Goal: Navigation & Orientation: Find specific page/section

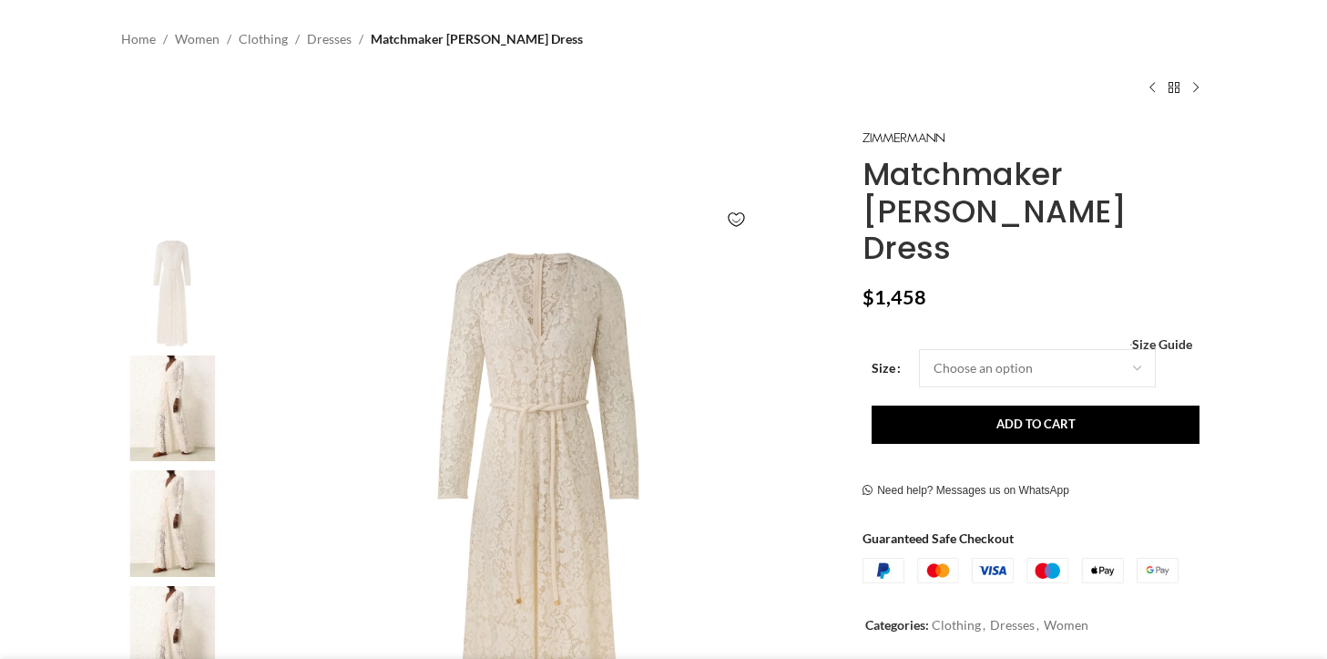
scroll to position [128, 0]
click at [161, 404] on img at bounding box center [172, 406] width 111 height 107
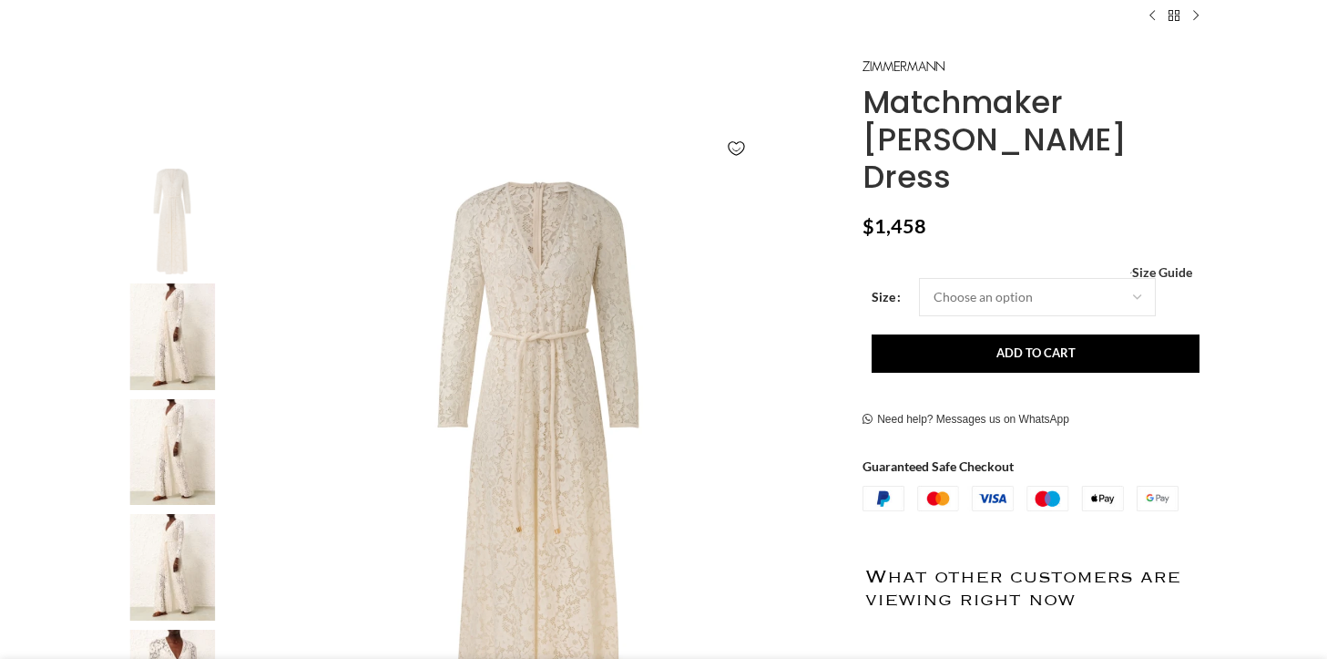
scroll to position [234, 0]
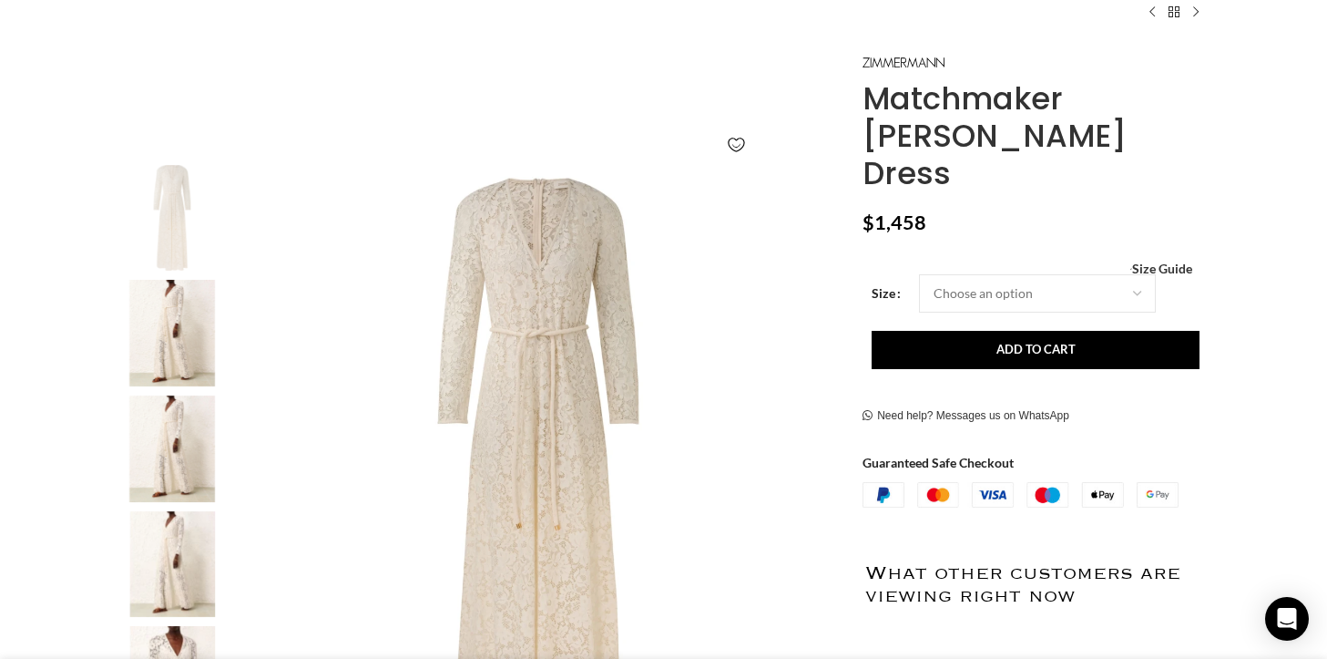
click at [175, 434] on img "3 / 7" at bounding box center [172, 448] width 111 height 107
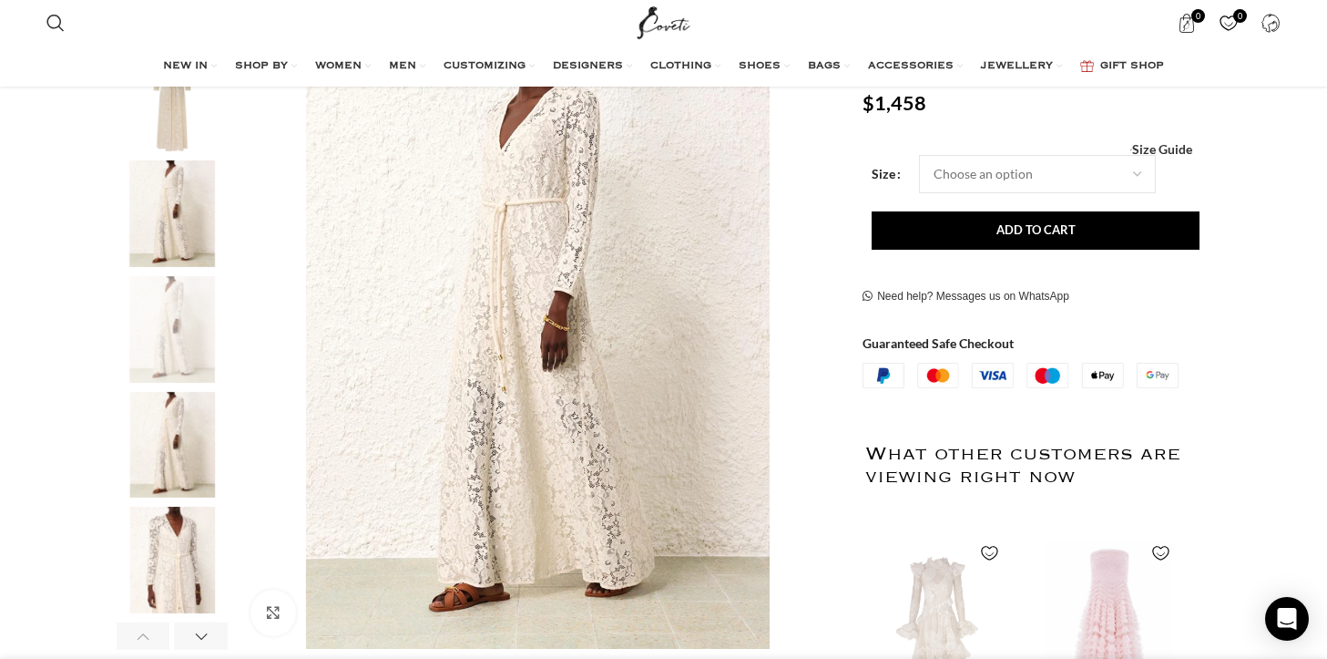
scroll to position [354, 0]
click at [175, 439] on img "4 / 7" at bounding box center [172, 444] width 111 height 107
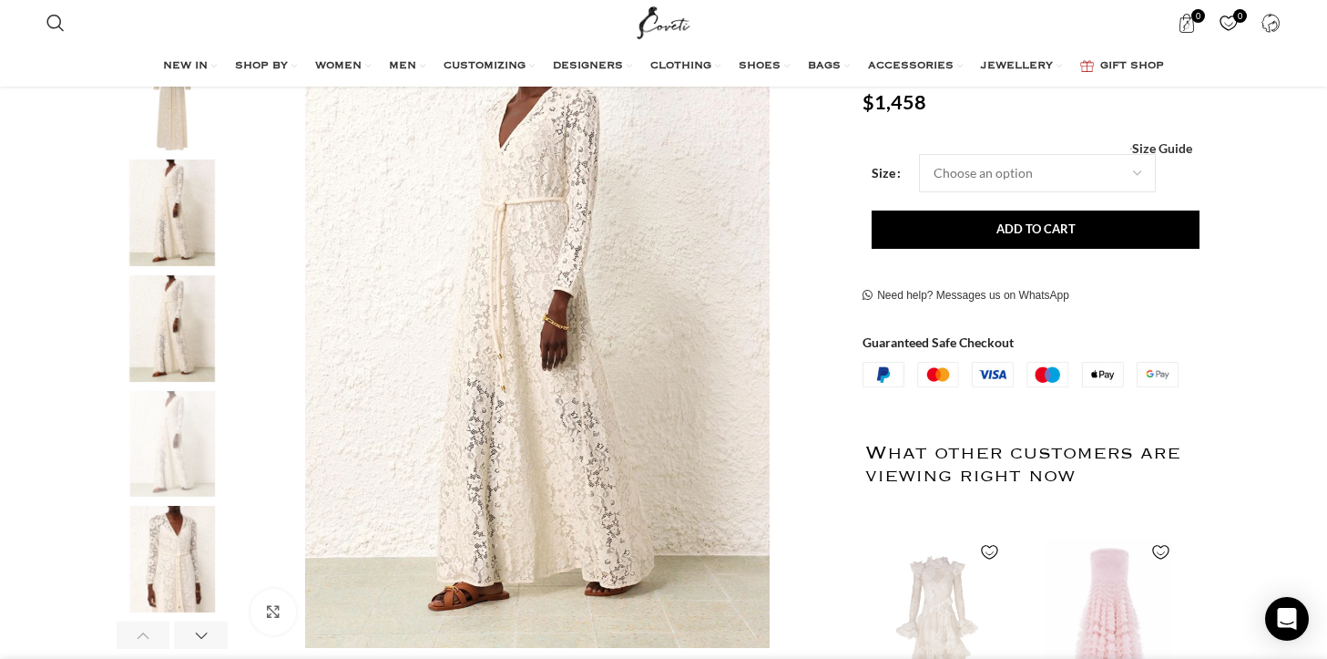
click at [172, 536] on img "5 / 7" at bounding box center [172, 559] width 111 height 107
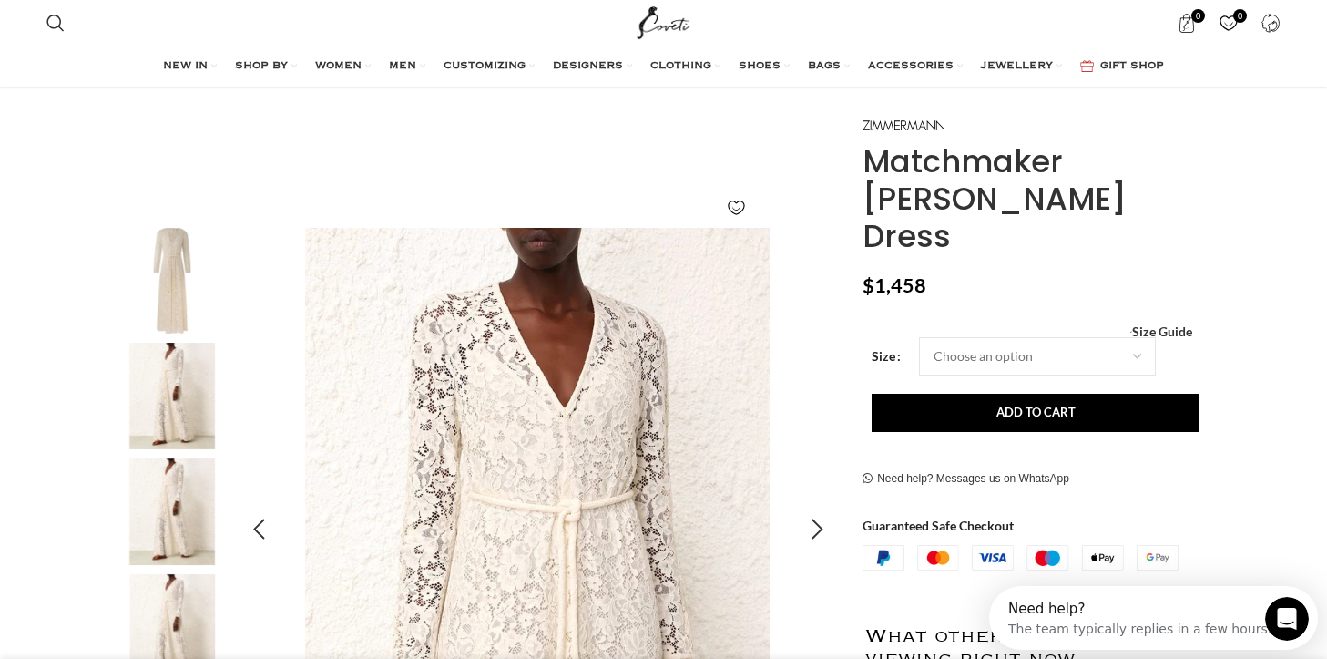
scroll to position [137, 0]
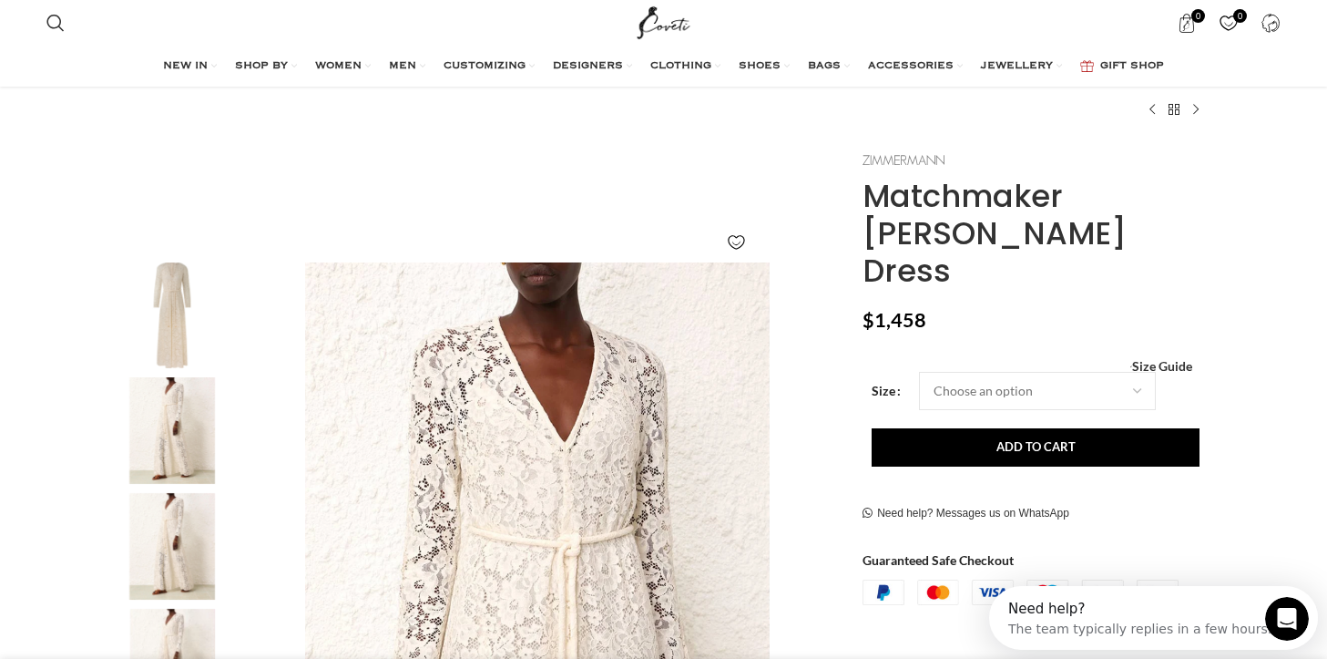
click at [908, 160] on img at bounding box center [904, 160] width 82 height 10
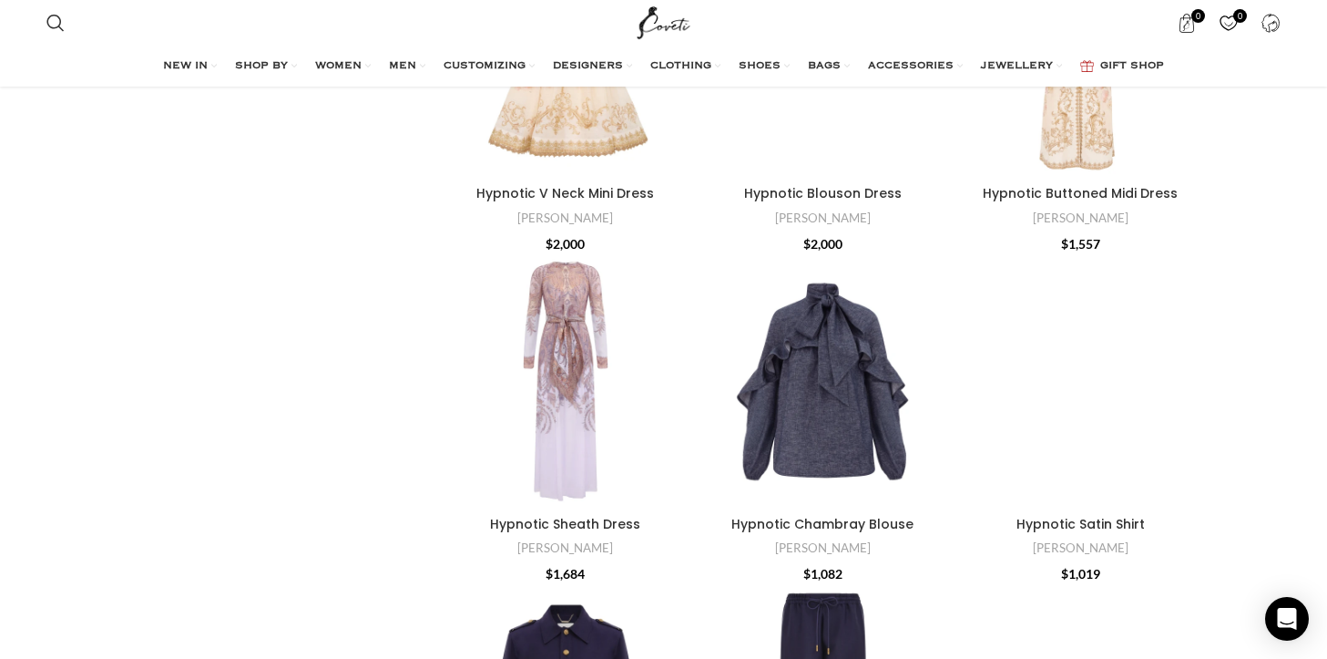
scroll to position [2164, 0]
